Goal: Download file/media

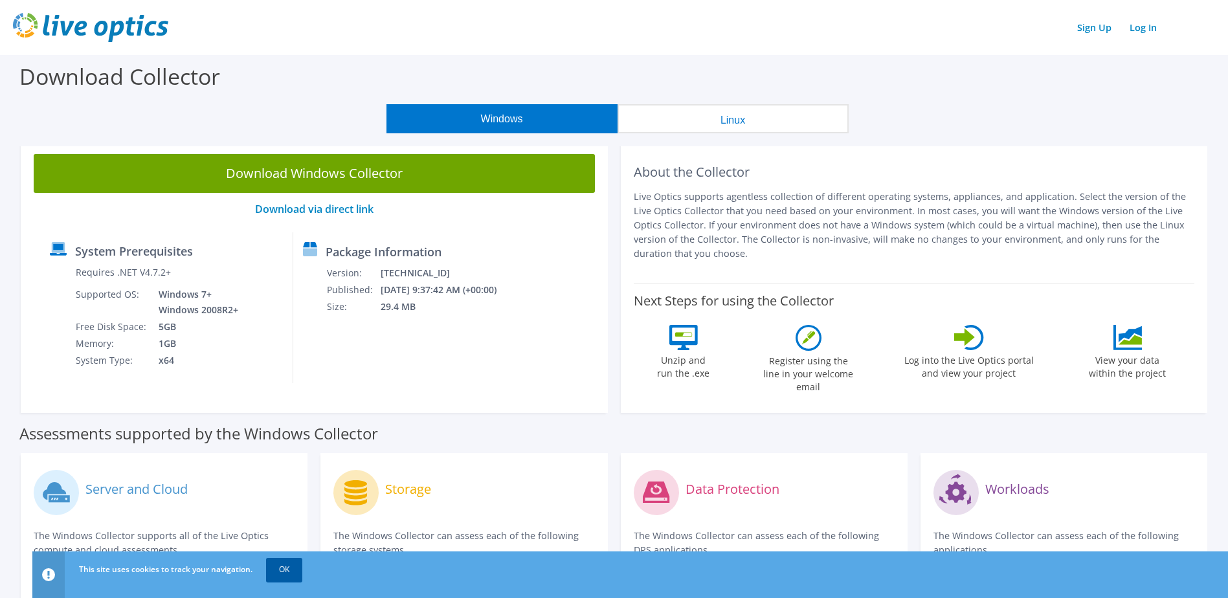
click at [285, 570] on link "OK" at bounding box center [284, 569] width 36 height 23
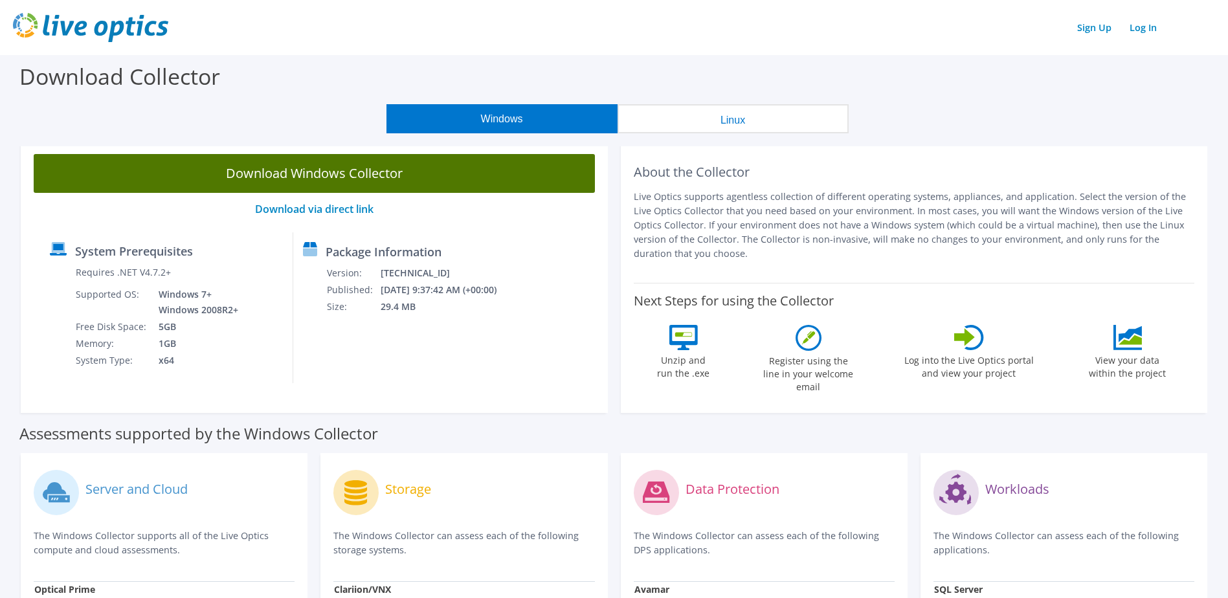
click at [410, 171] on link "Download Windows Collector" at bounding box center [314, 173] width 561 height 39
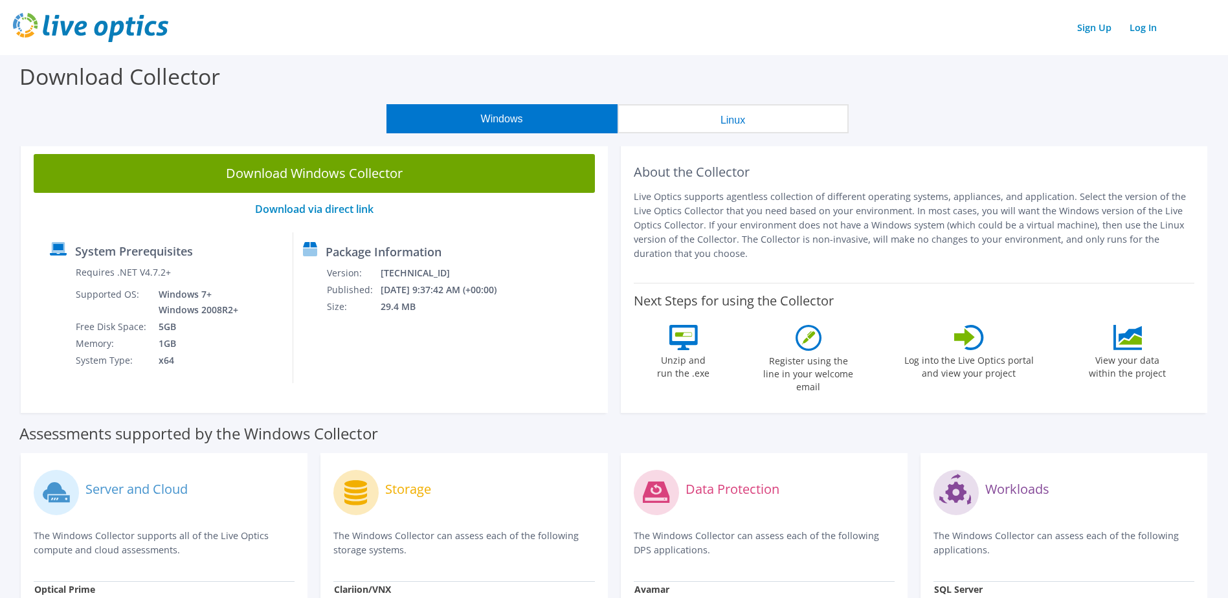
click at [1135, 346] on icon at bounding box center [1127, 337] width 29 height 25
click at [730, 115] on button "Linux" at bounding box center [733, 118] width 231 height 29
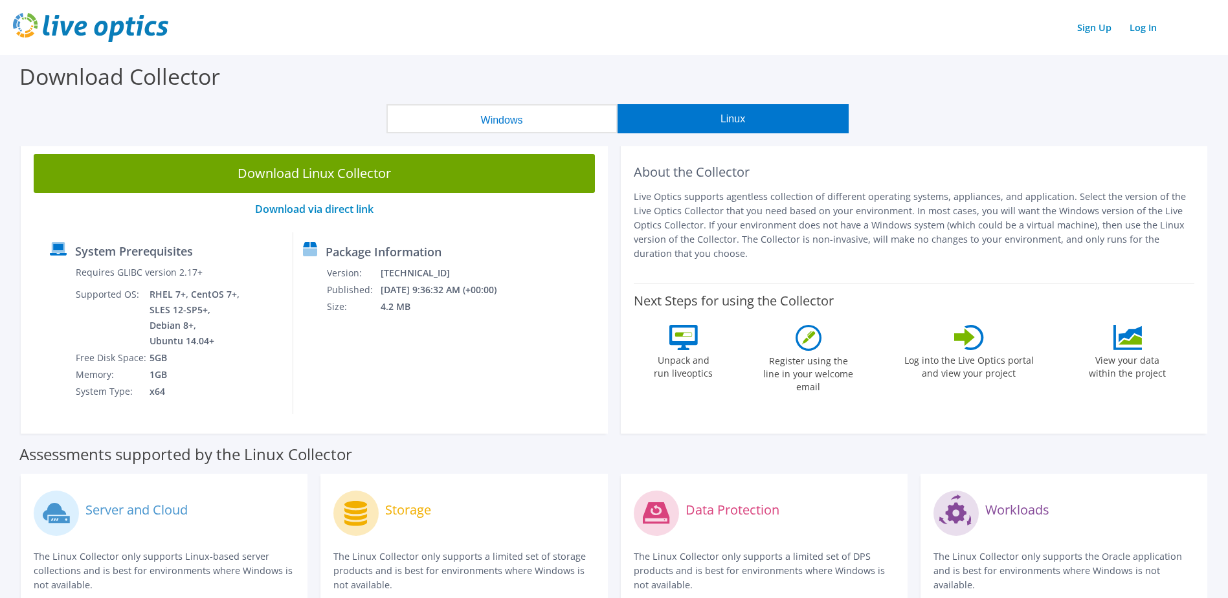
click at [522, 113] on button "Windows" at bounding box center [501, 118] width 231 height 29
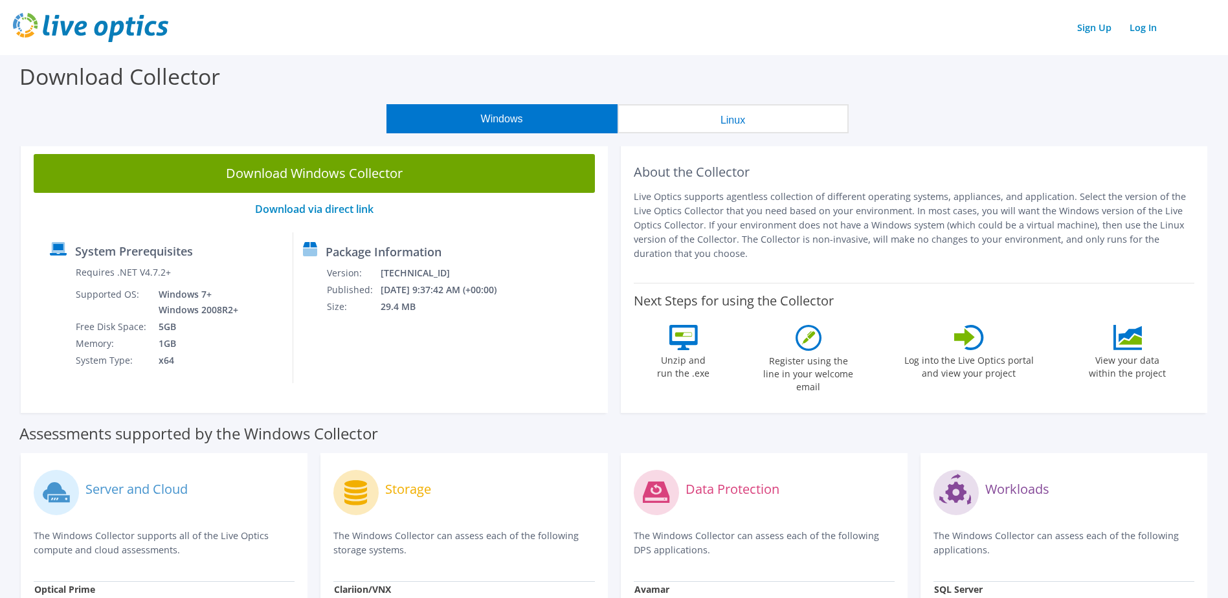
click at [686, 109] on button "Linux" at bounding box center [733, 118] width 231 height 29
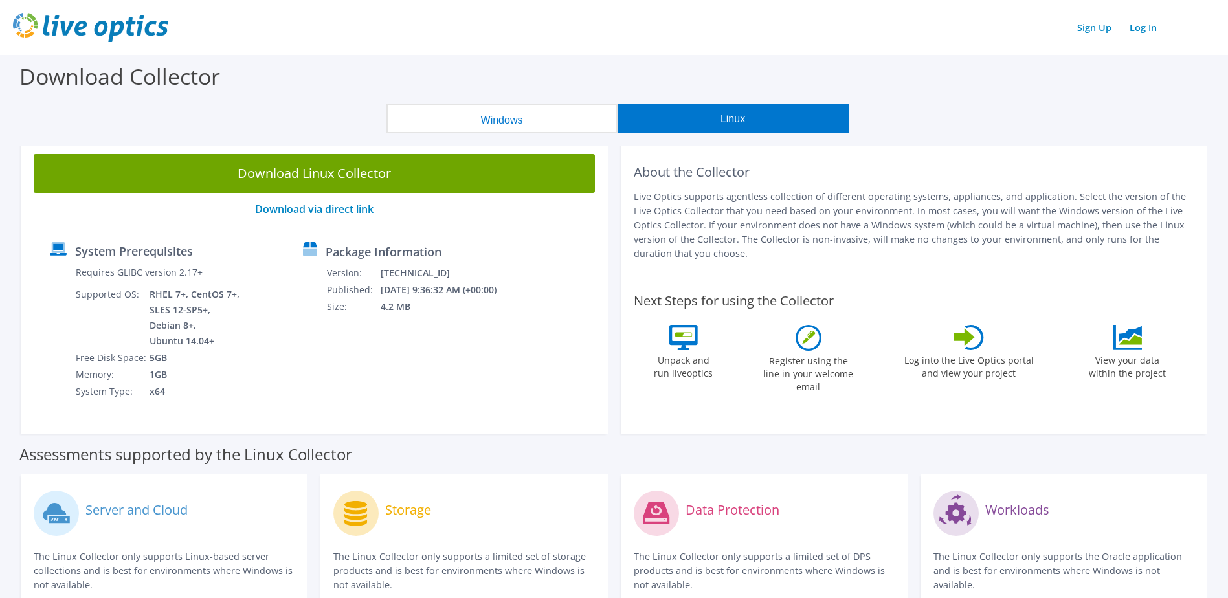
click at [496, 117] on button "Windows" at bounding box center [501, 118] width 231 height 29
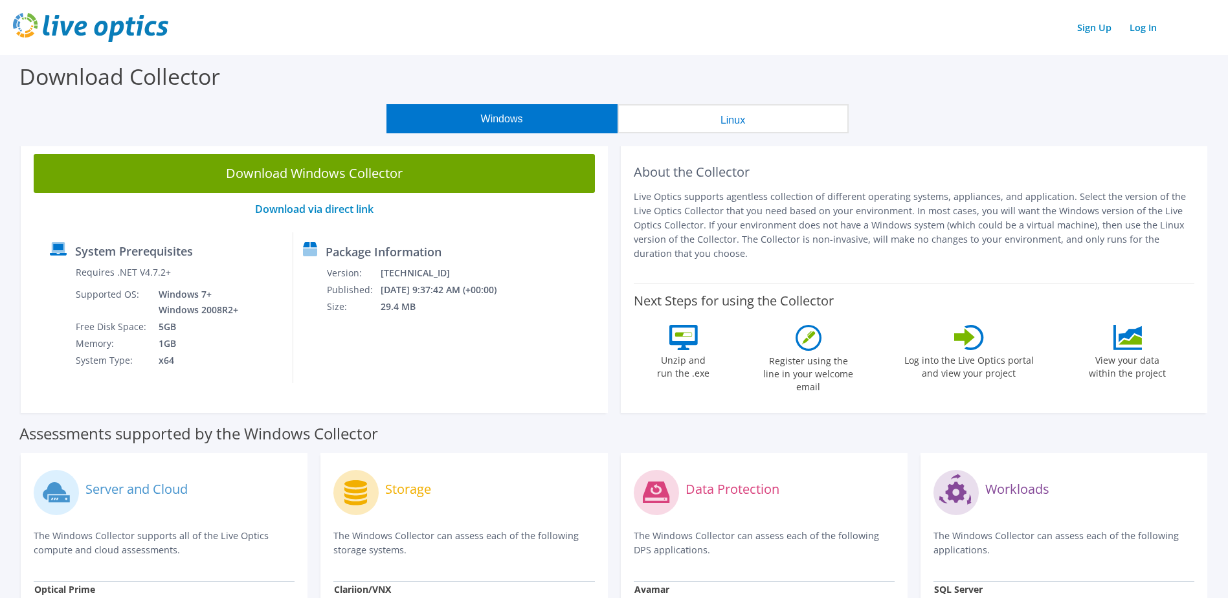
drag, startPoint x: 773, startPoint y: 126, endPoint x: 753, endPoint y: 124, distance: 19.5
click at [773, 124] on button "Linux" at bounding box center [733, 118] width 231 height 29
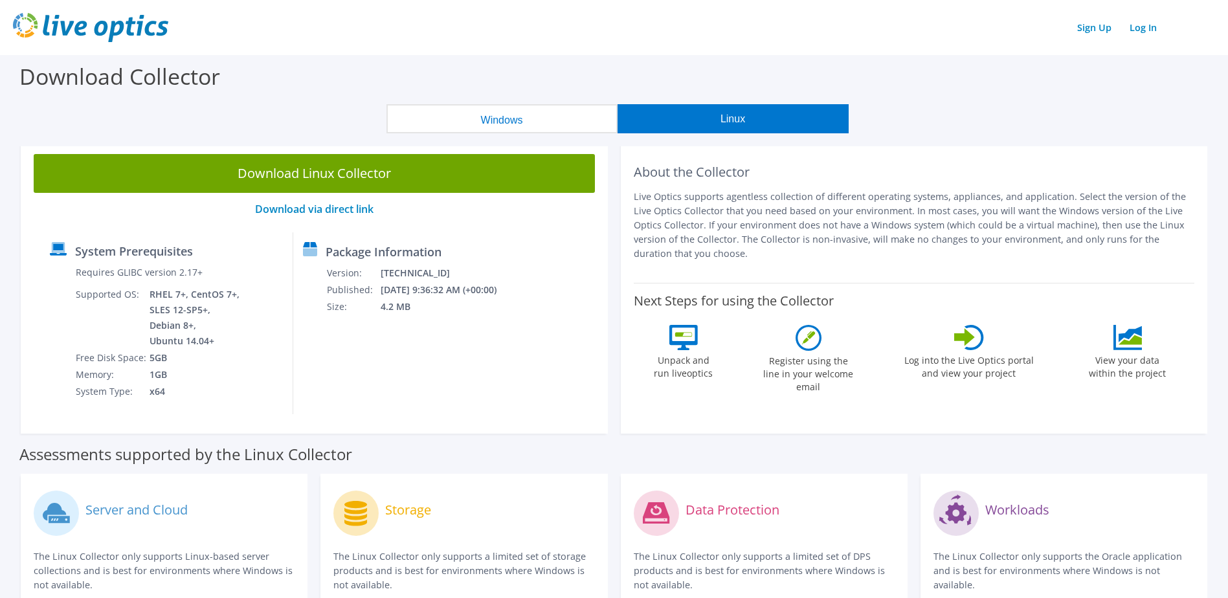
click at [516, 128] on button "Windows" at bounding box center [501, 118] width 231 height 29
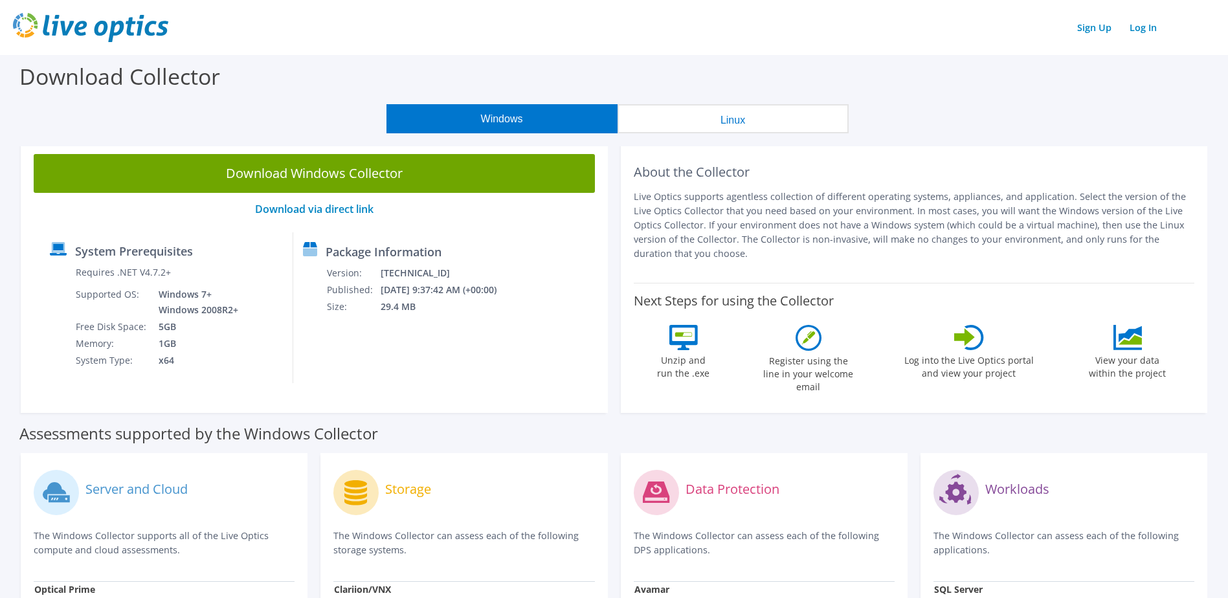
click at [306, 97] on div "Download Collector" at bounding box center [613, 79] width 1215 height 49
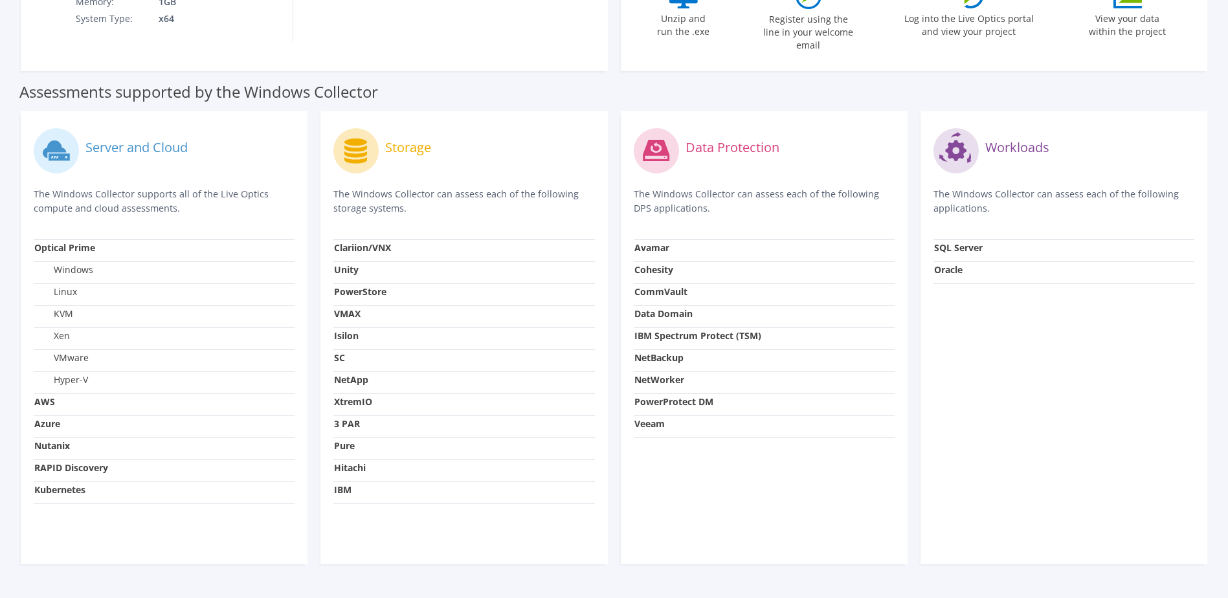
scroll to position [364, 0]
